Goal: Task Accomplishment & Management: Use online tool/utility

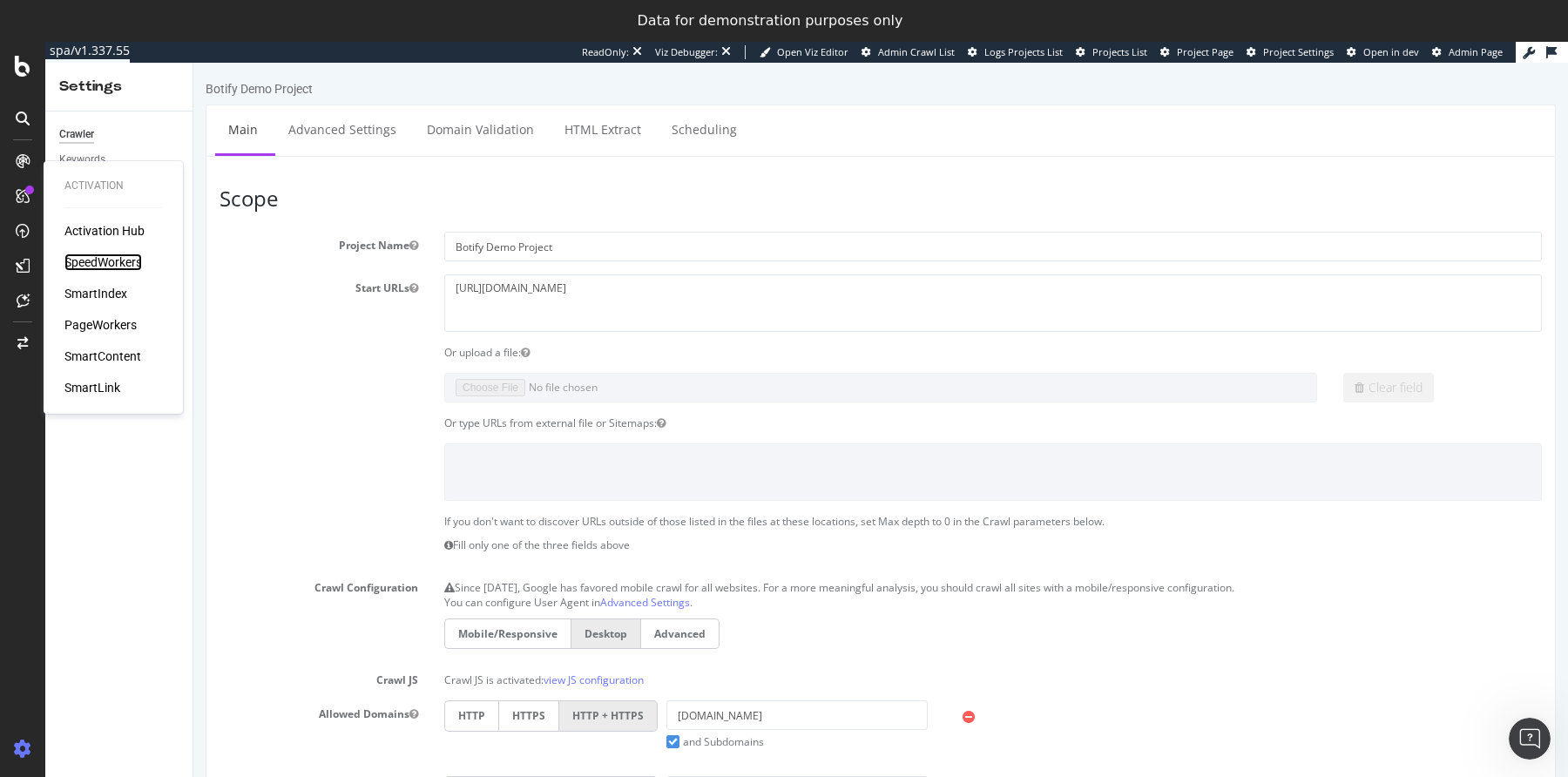
click at [85, 266] on div "SpeedWorkers" at bounding box center [103, 261] width 77 height 17
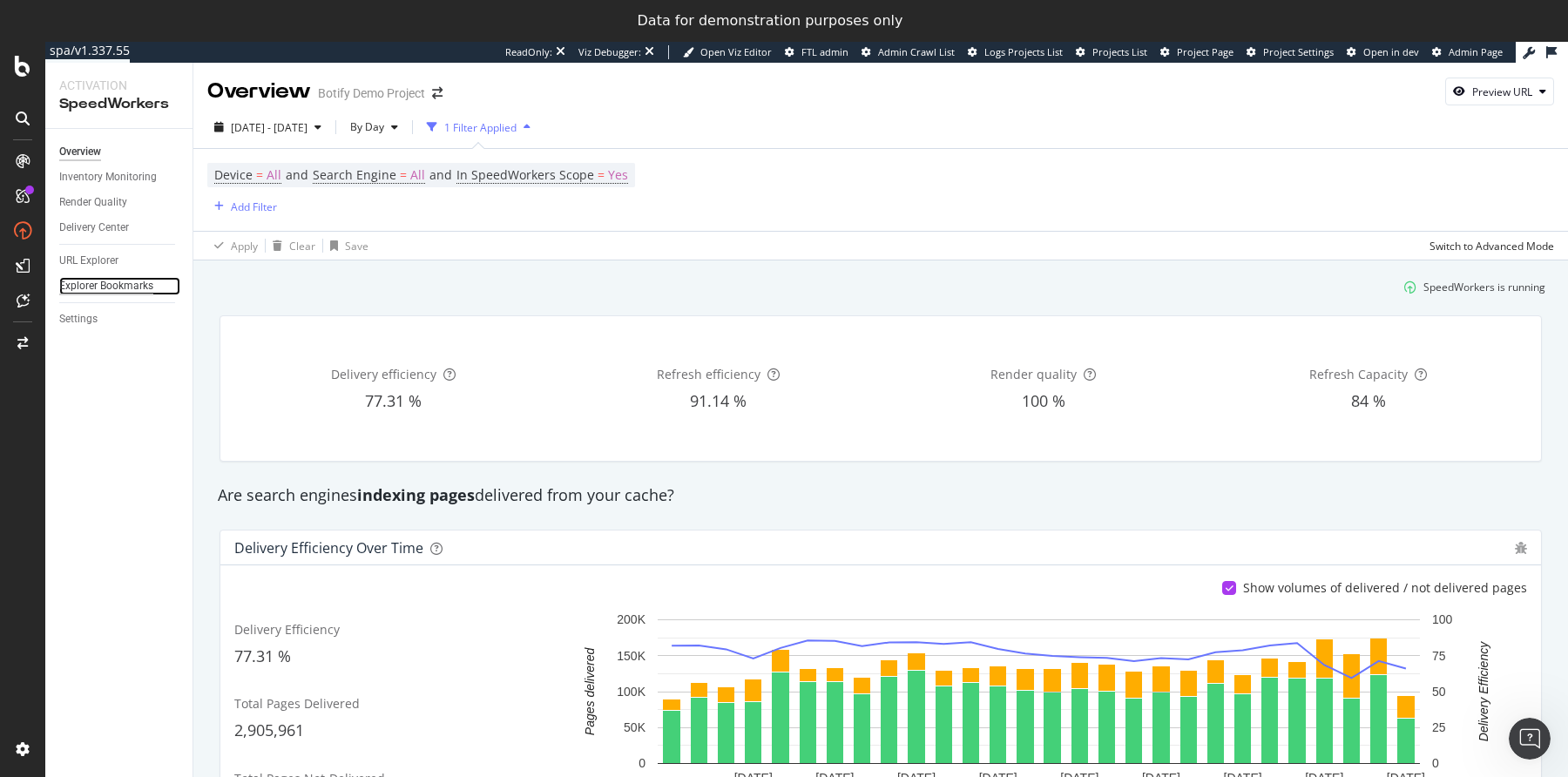
click at [95, 281] on div "Explorer Bookmarks" at bounding box center [106, 286] width 94 height 18
click at [96, 262] on div "URL Explorer" at bounding box center [88, 261] width 59 height 18
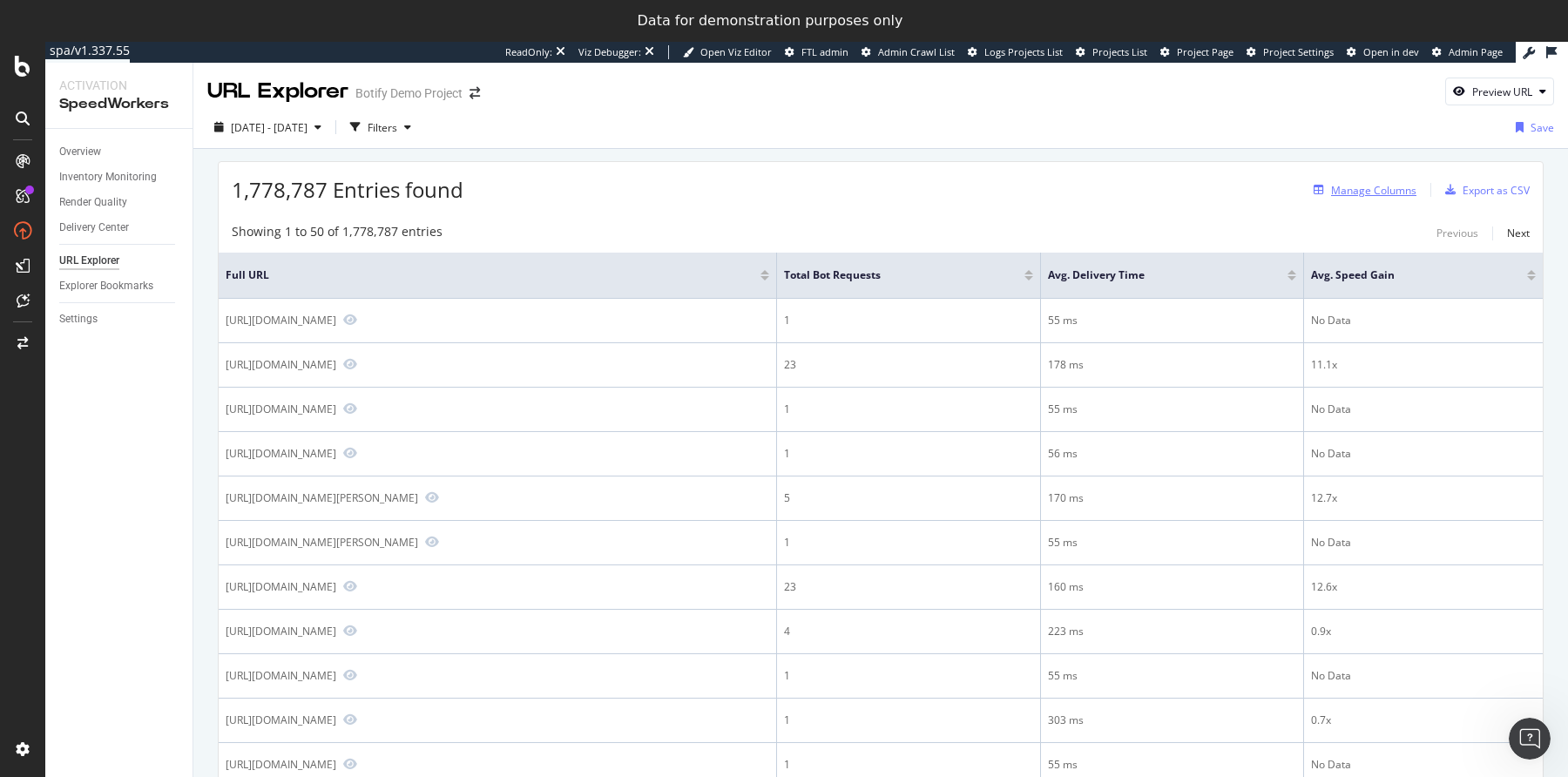
click at [1361, 199] on div "Manage Columns" at bounding box center [1361, 190] width 110 height 19
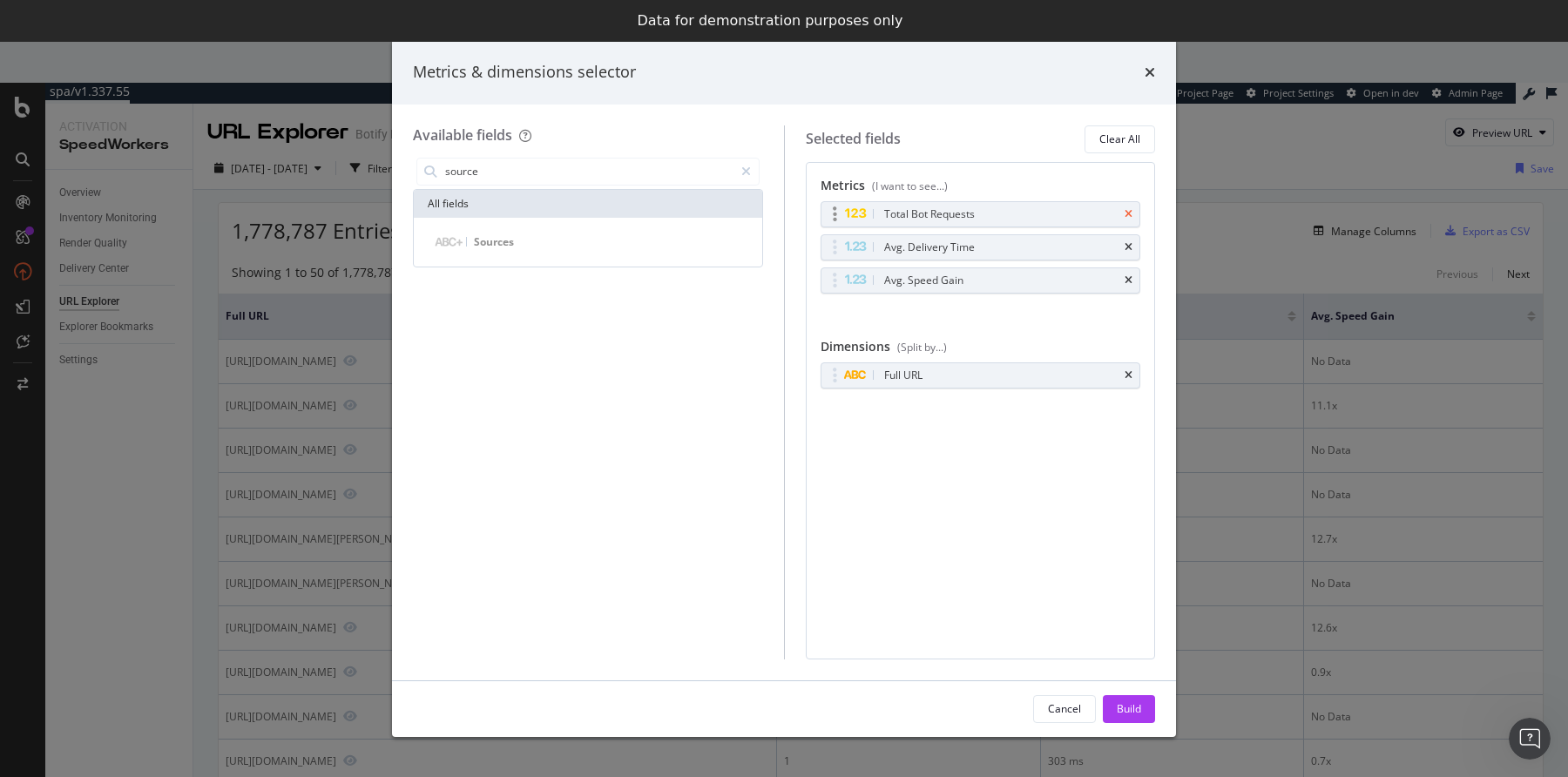
type input "source"
click at [1132, 210] on icon "times" at bounding box center [1128, 214] width 8 height 10
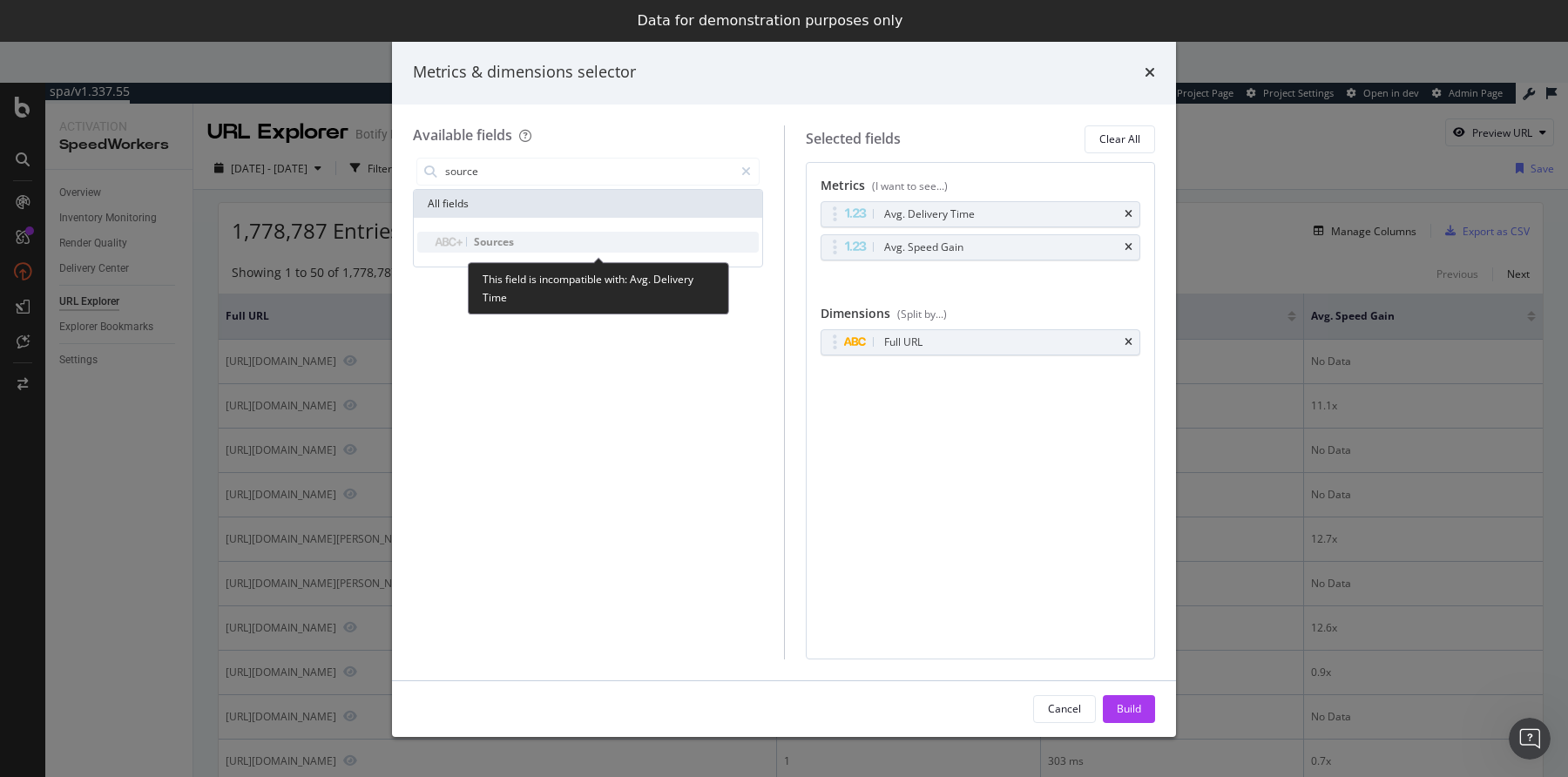
click at [528, 238] on div "Sources" at bounding box center [598, 242] width 320 height 21
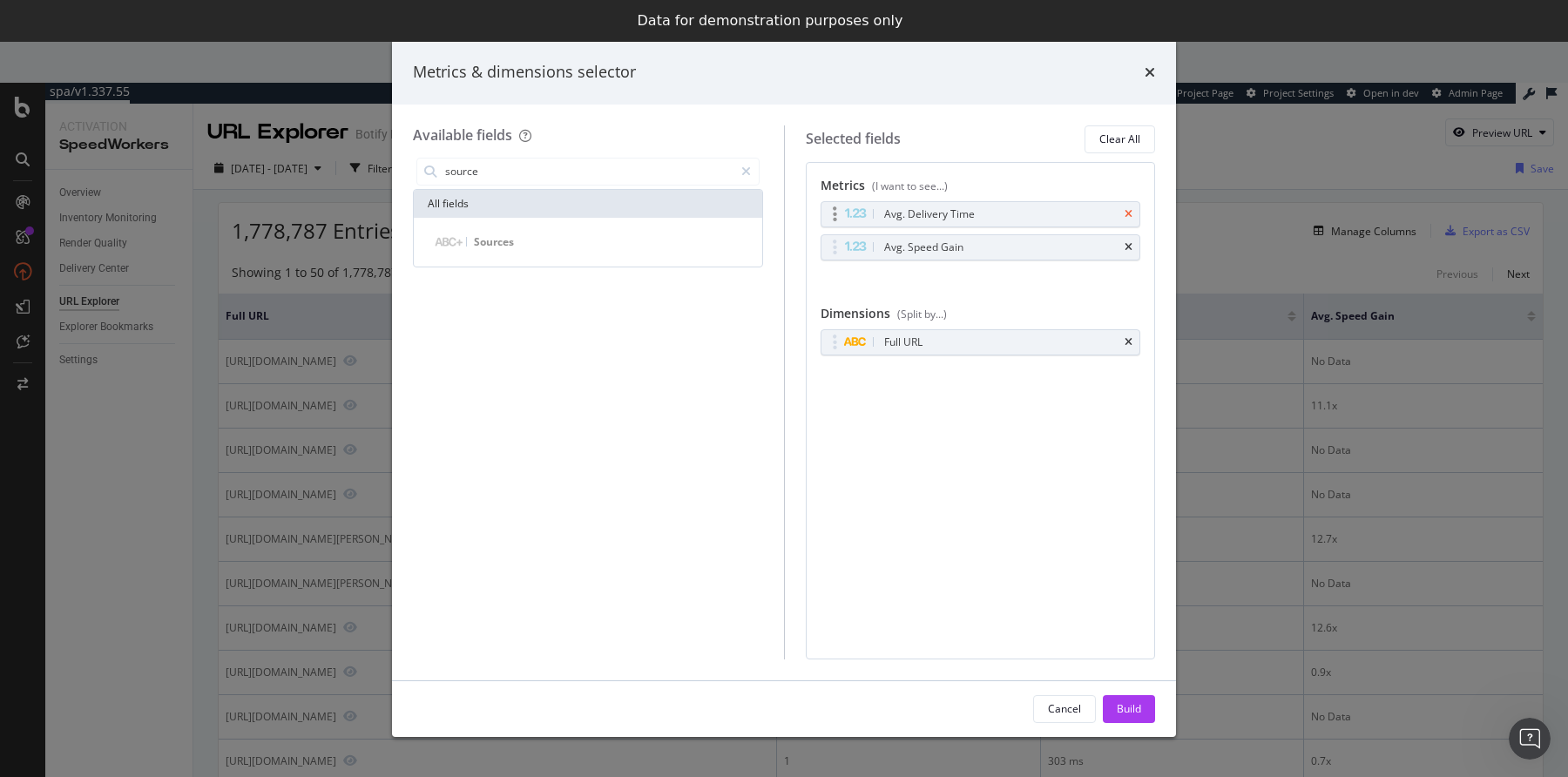
click at [1132, 213] on icon "times" at bounding box center [1128, 214] width 8 height 10
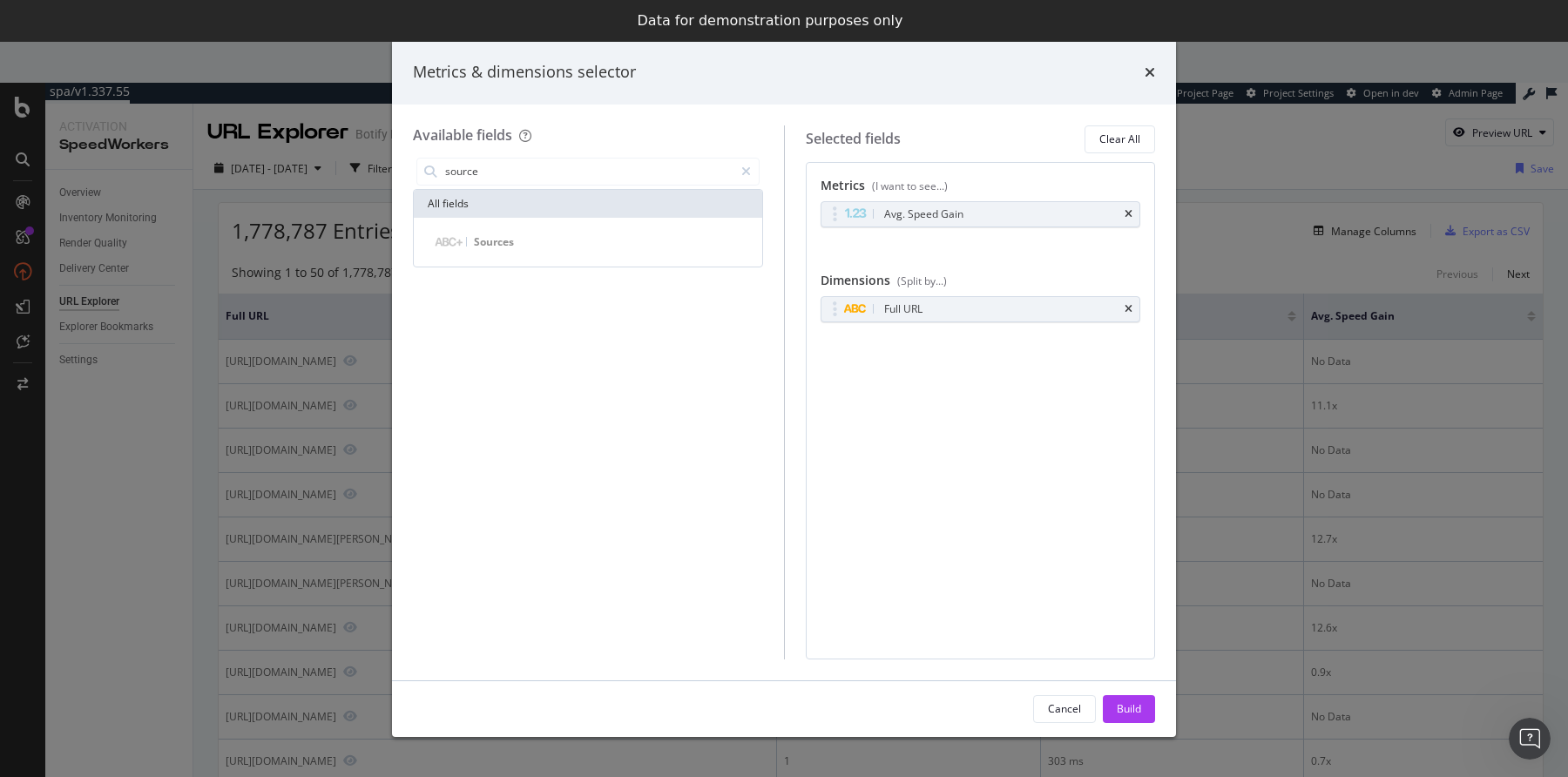
click at [1132, 213] on icon "times" at bounding box center [1128, 214] width 8 height 10
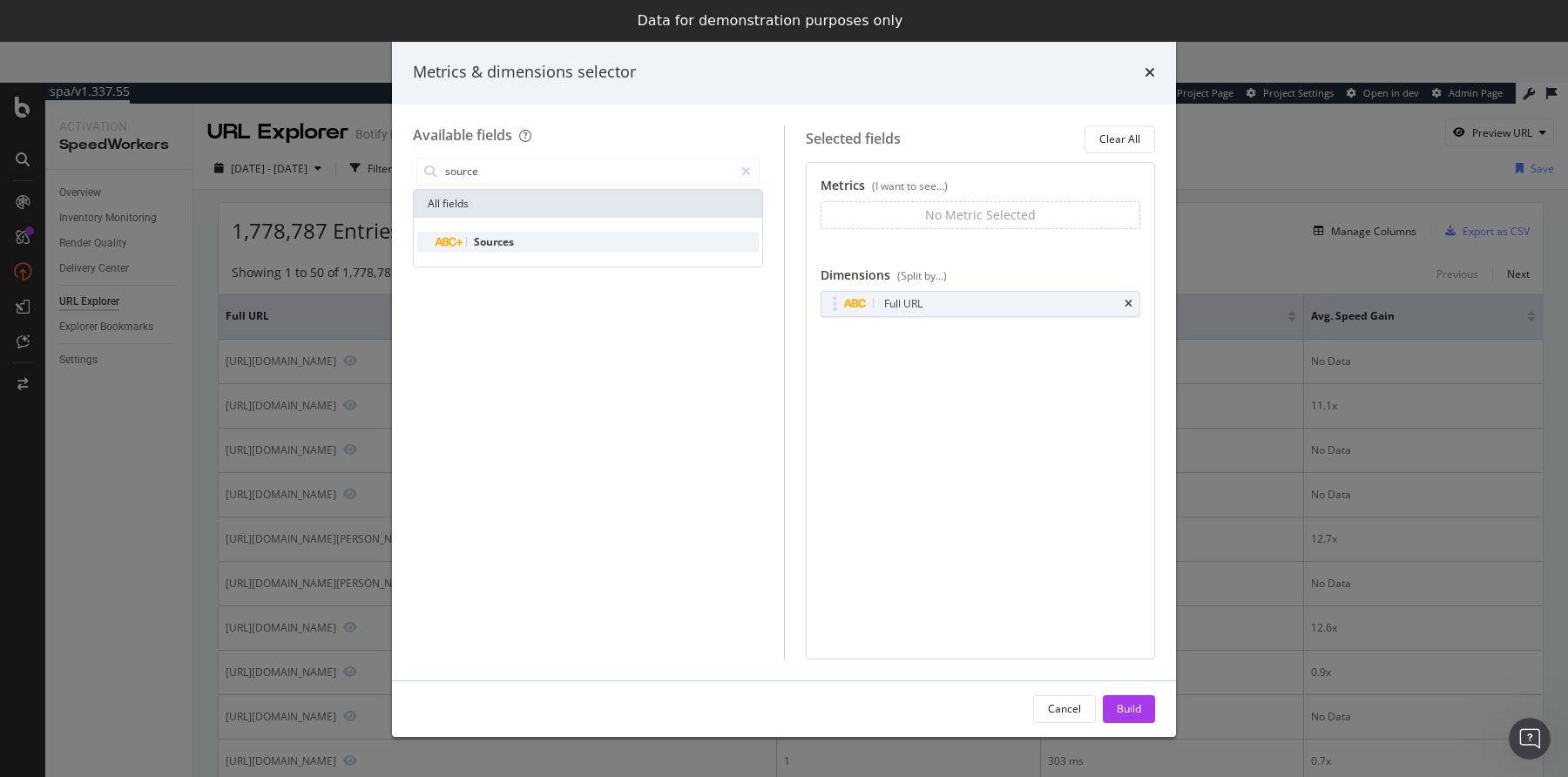
click at [491, 238] on span "Sources" at bounding box center [494, 242] width 40 height 15
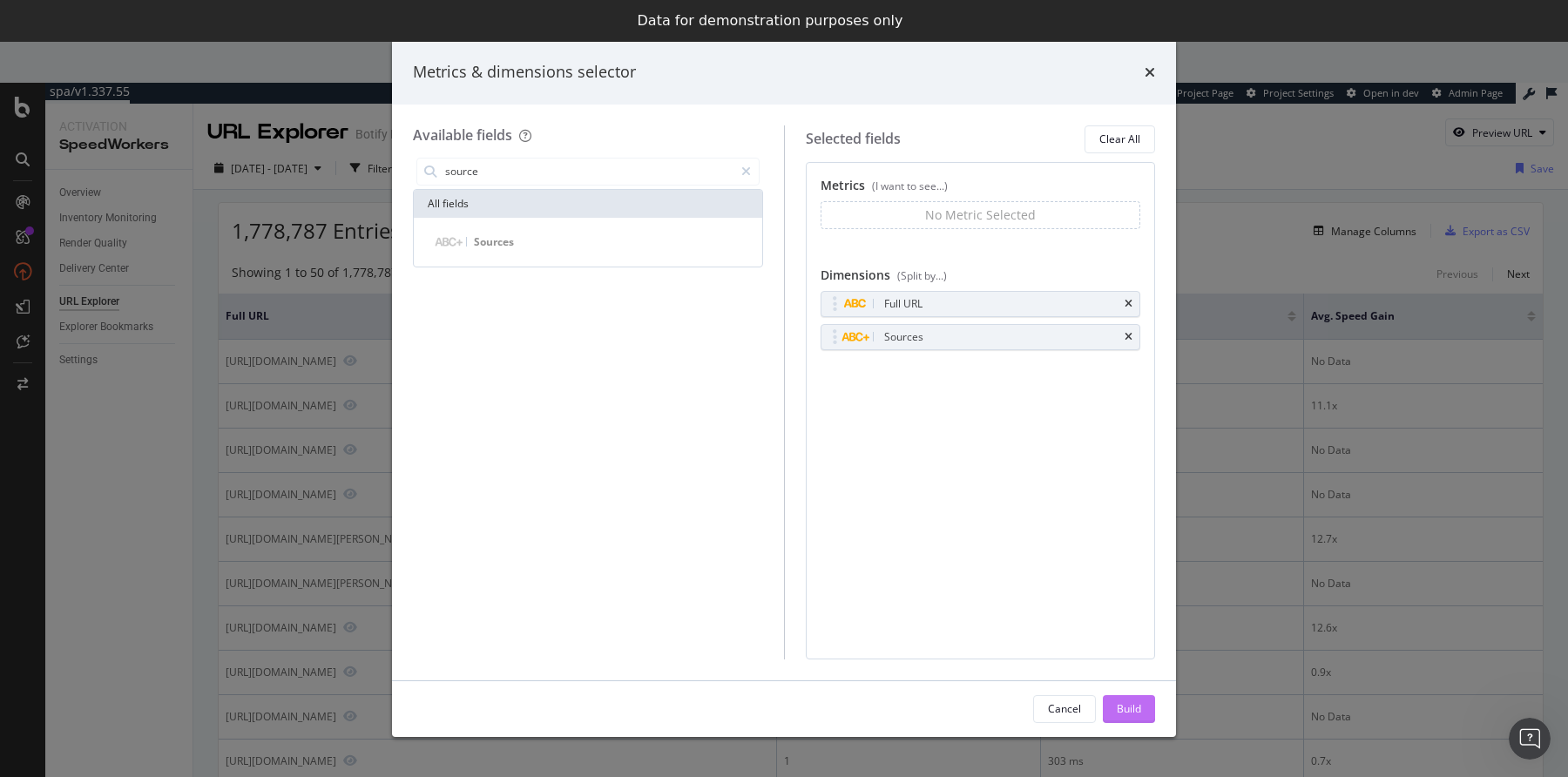
click at [1119, 701] on div "Build" at bounding box center [1129, 709] width 25 height 26
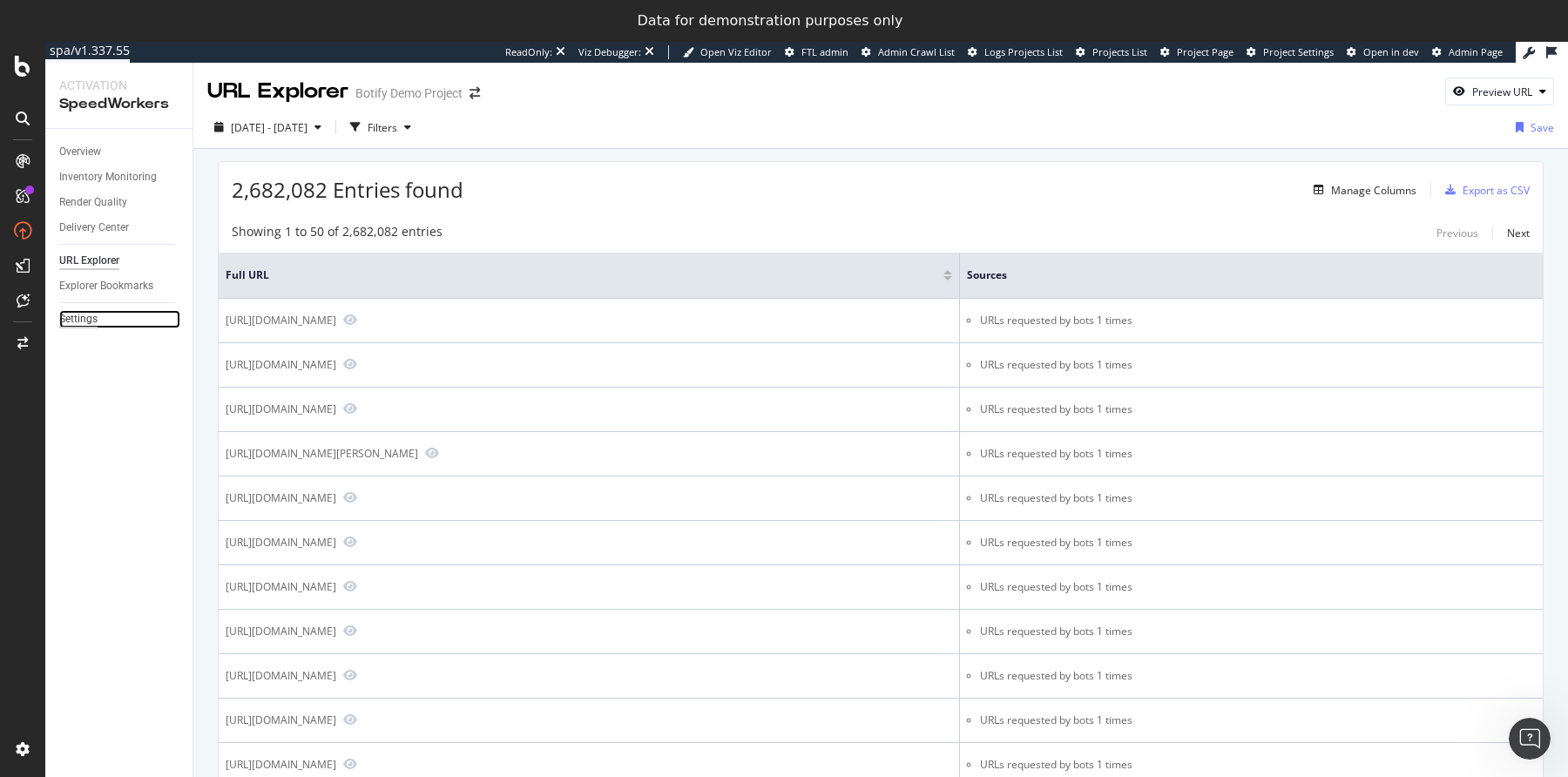
click at [81, 322] on div "Settings" at bounding box center [78, 319] width 39 height 18
